Goal: Transaction & Acquisition: Purchase product/service

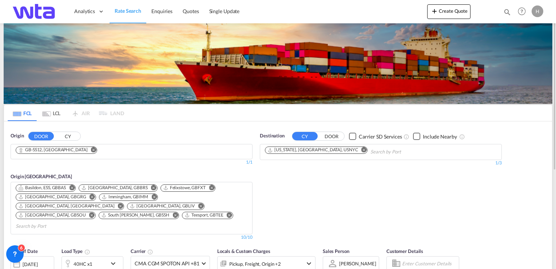
click at [91, 148] on md-icon "Remove" at bounding box center [93, 149] width 5 height 5
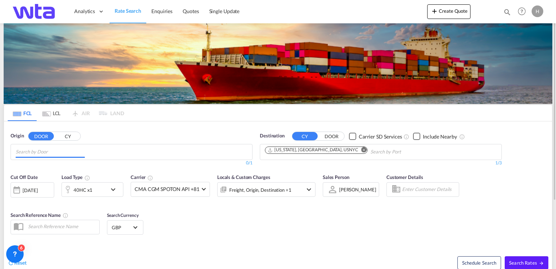
click at [68, 148] on input "Chips input." at bounding box center [50, 152] width 69 height 12
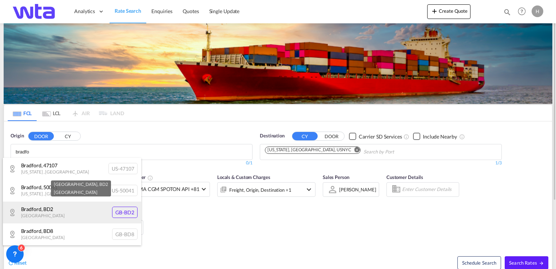
type input "bradfo"
click at [47, 212] on div "[GEOGRAPHIC_DATA] , BD2 [GEOGRAPHIC_DATA] [GEOGRAPHIC_DATA]-BD2" at bounding box center [72, 212] width 138 height 22
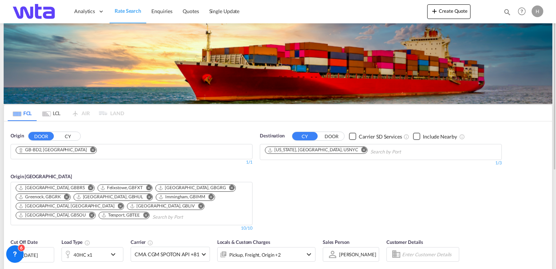
click at [361, 149] on md-icon "Remove" at bounding box center [363, 149] width 5 height 5
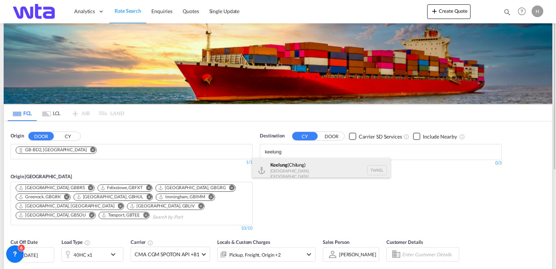
type input "keelung"
click at [303, 171] on div "Keelung ([GEOGRAPHIC_DATA]) [GEOGRAPHIC_DATA], [GEOGRAPHIC_DATA] TWKEL" at bounding box center [321, 170] width 138 height 25
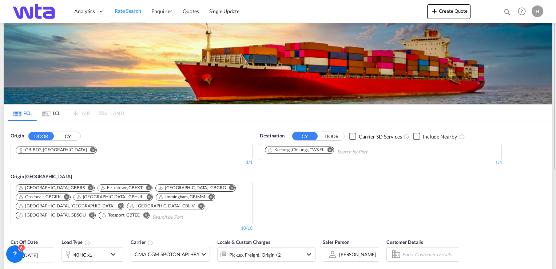
click at [229, 189] on md-icon "Remove" at bounding box center [231, 187] width 5 height 5
click at [114, 250] on md-icon "icon-chevron-down" at bounding box center [115, 254] width 12 height 9
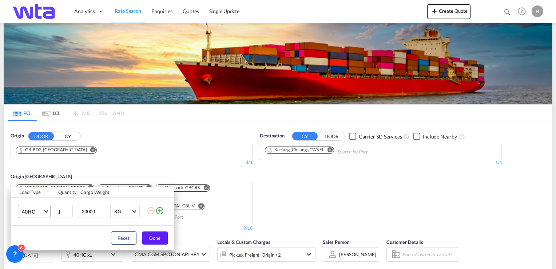
click at [47, 211] on span "Choose: \a40HC" at bounding box center [46, 211] width 4 height 4
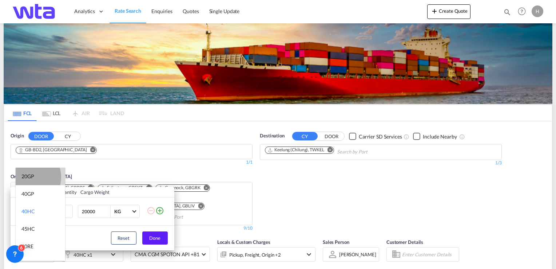
click at [29, 177] on div "20GP" at bounding box center [27, 176] width 13 height 7
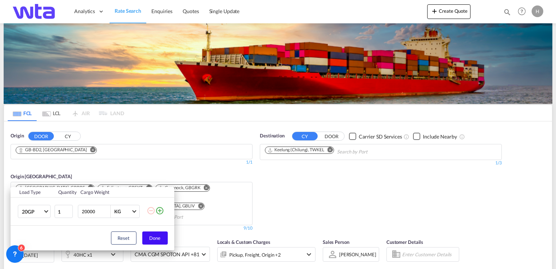
click at [154, 237] on button "Done" at bounding box center [154, 237] width 25 height 13
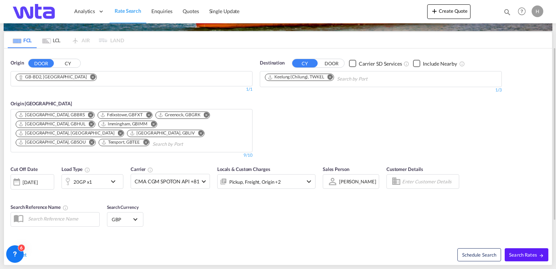
scroll to position [109, 0]
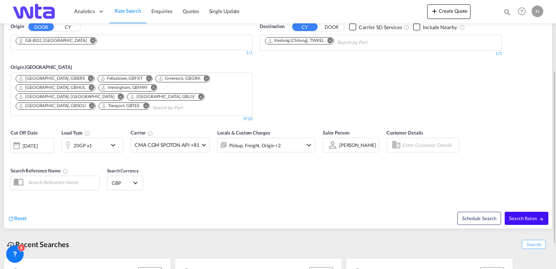
click at [526, 215] on span "Search Rates" at bounding box center [526, 218] width 35 height 6
type input "BD2 to TWKEL / [DATE]"
